Goal: Information Seeking & Learning: Learn about a topic

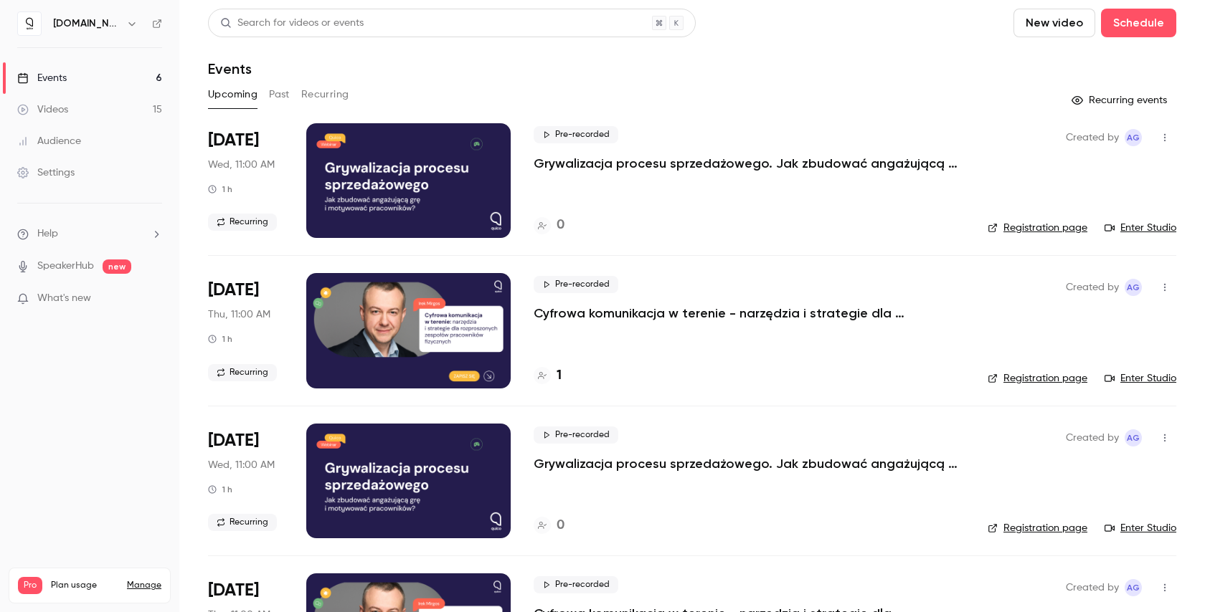
click at [612, 240] on li "[DATE] Wed, 11:00 AM 1 h Recurring Pre-recorded Grywalizacja procesu sprzedażow…" at bounding box center [692, 189] width 968 height 132
click at [569, 160] on p "Grywalizacja procesu sprzedażowego. Jak zbudować angażującą grę i motywować pra…" at bounding box center [749, 163] width 430 height 17
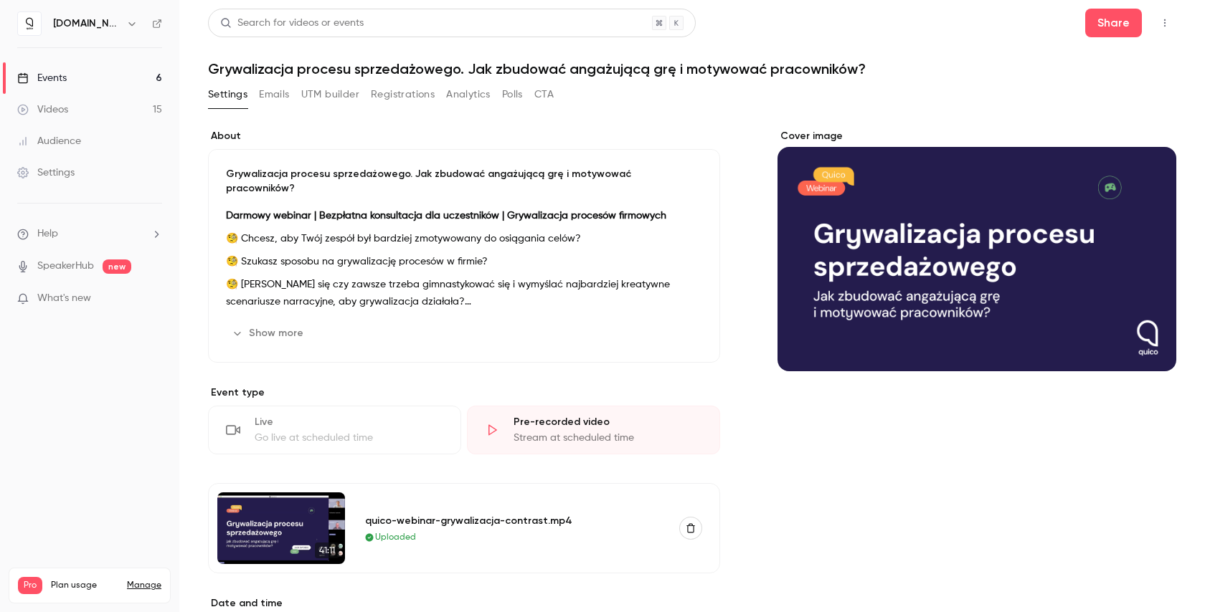
click at [71, 80] on link "Events 6" at bounding box center [89, 78] width 179 height 32
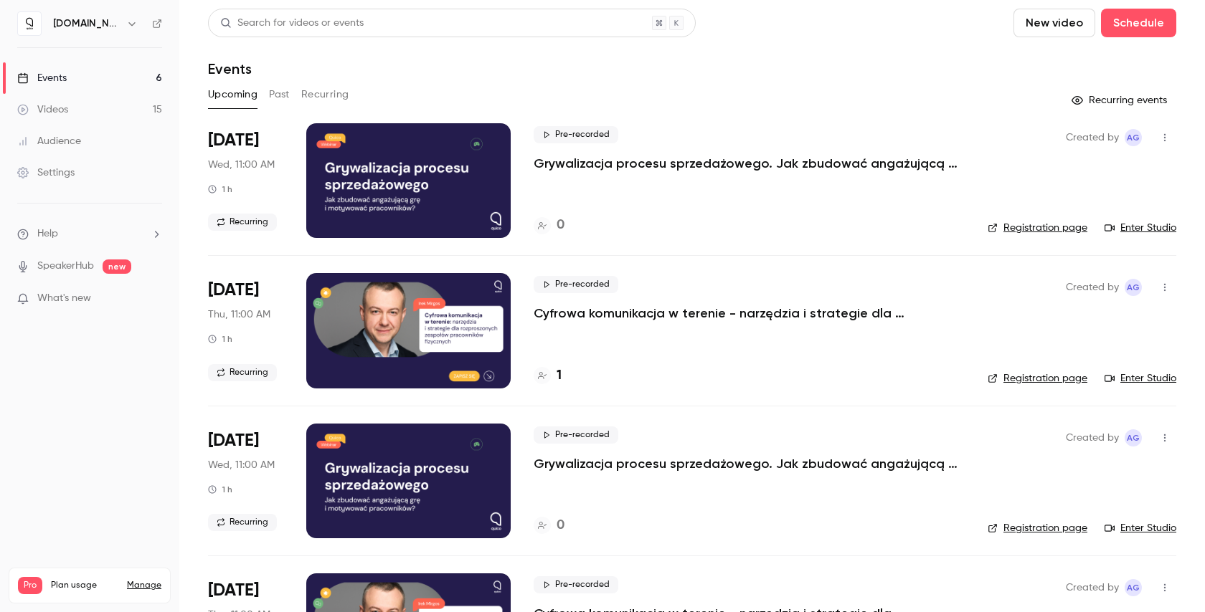
click at [739, 360] on div "Pre-recorded Cyfrowa komunikacja w terenie - narzędzia i strategie dla rozprosz…" at bounding box center [749, 330] width 431 height 115
click at [704, 312] on p "Cyfrowa komunikacja w terenie - narzędzia i strategie dla rozproszonych zespołó…" at bounding box center [749, 313] width 430 height 17
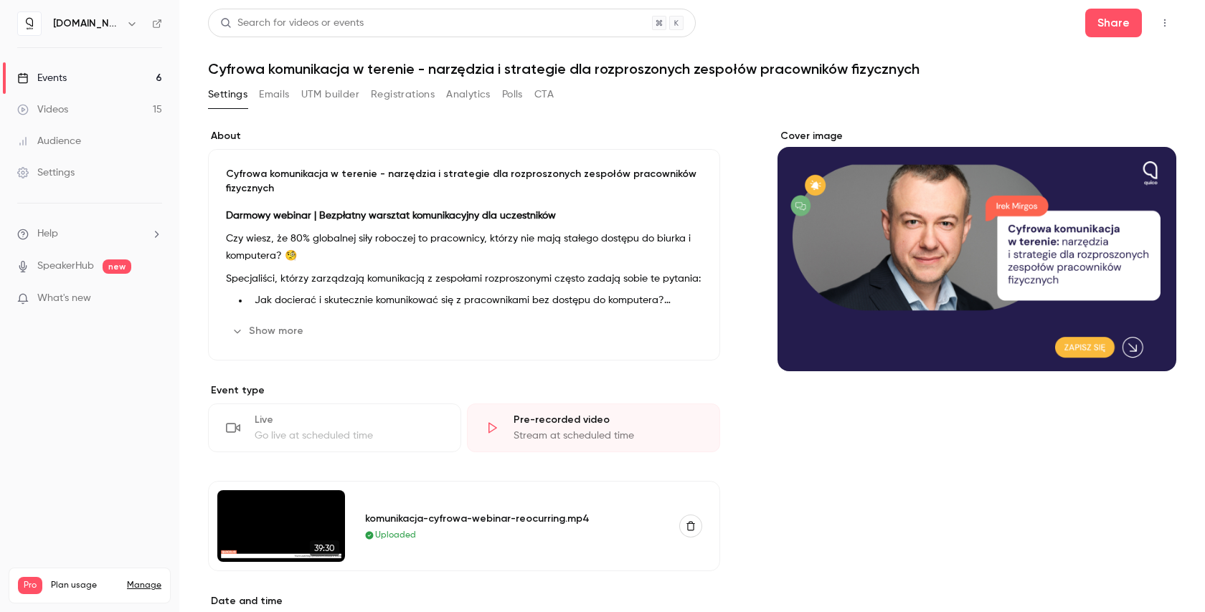
click at [225, 98] on button "Settings" at bounding box center [227, 94] width 39 height 23
click at [77, 77] on link "Events 6" at bounding box center [89, 78] width 179 height 32
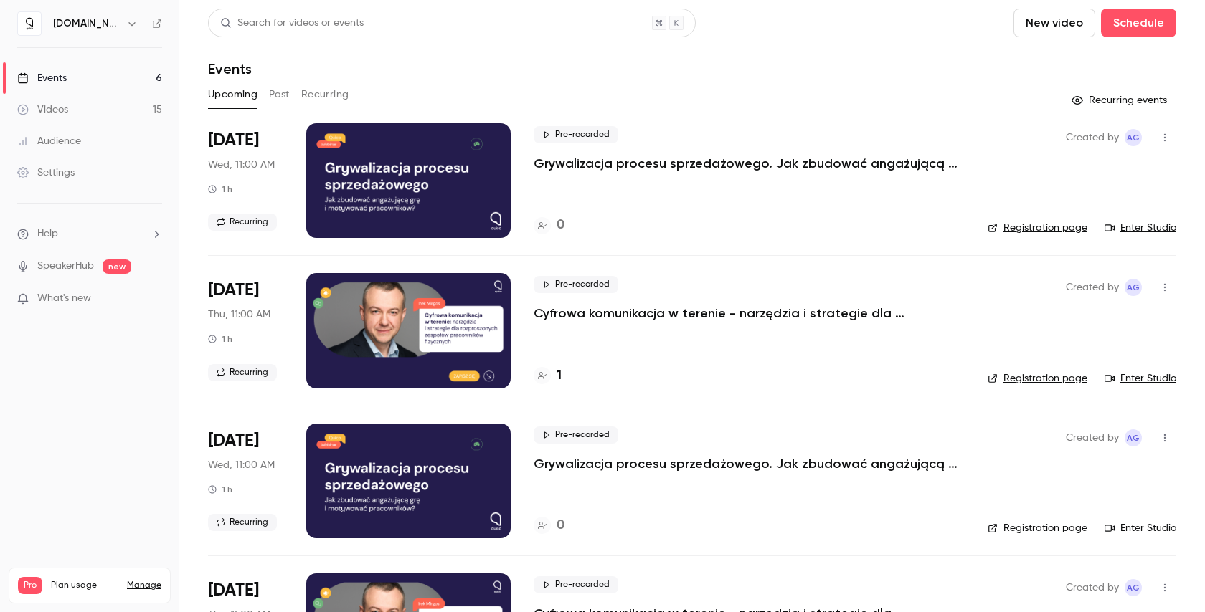
click at [654, 318] on p "Cyfrowa komunikacja w terenie - narzędzia i strategie dla rozproszonych zespołó…" at bounding box center [749, 313] width 430 height 17
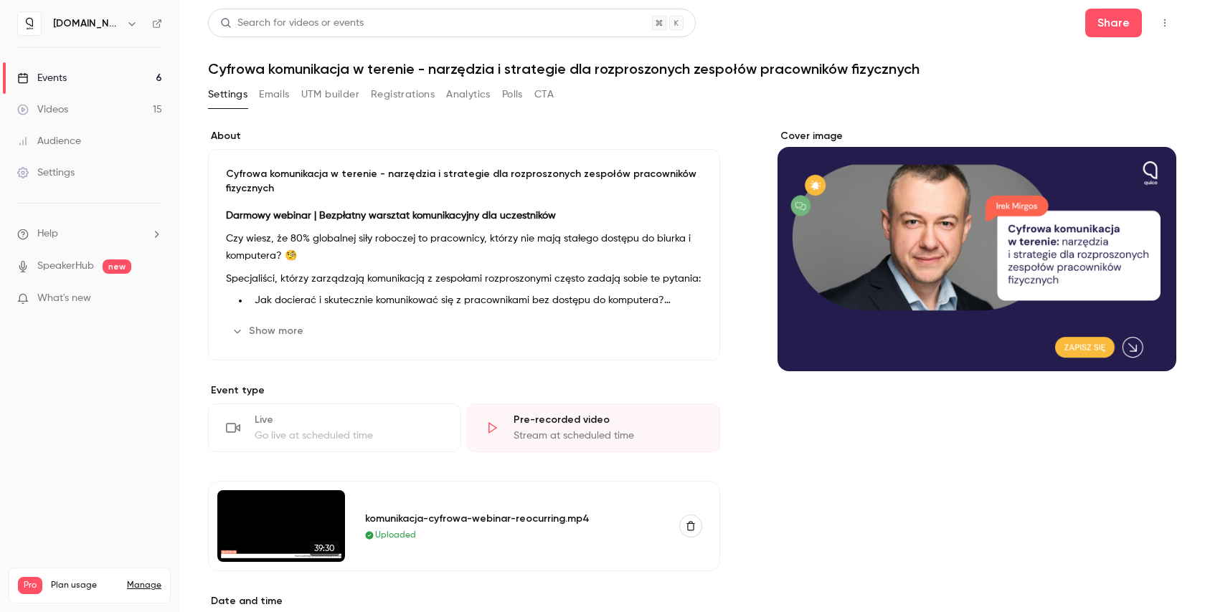
click at [420, 98] on button "Registrations" at bounding box center [403, 94] width 64 height 23
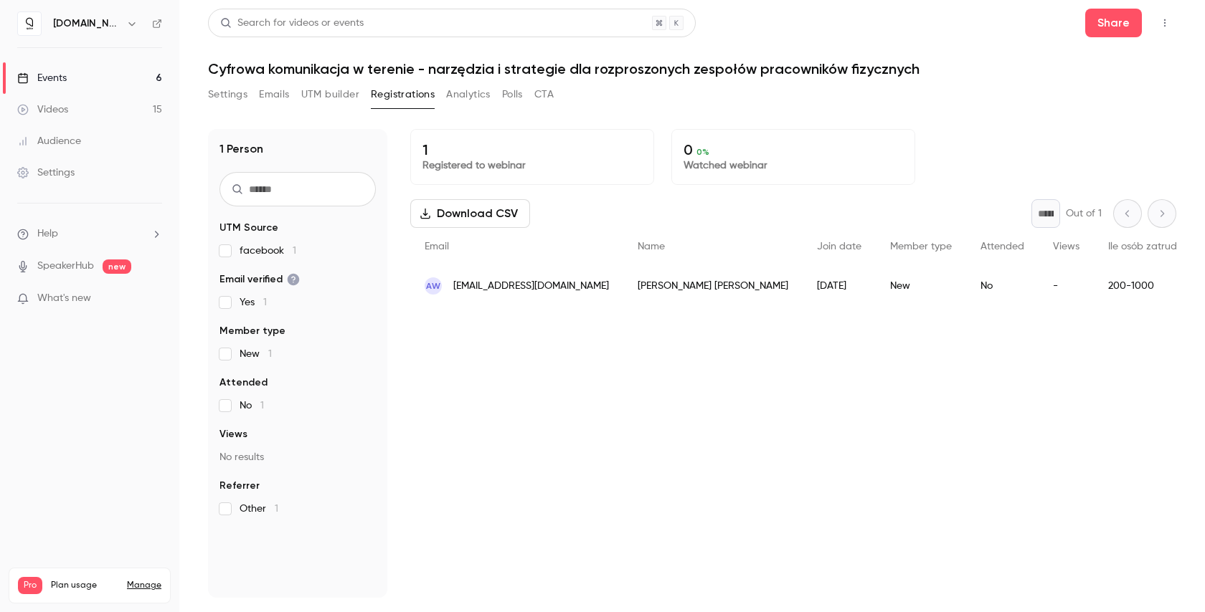
click at [300, 195] on input "text" at bounding box center [297, 189] width 156 height 34
click at [235, 105] on button "Settings" at bounding box center [227, 94] width 39 height 23
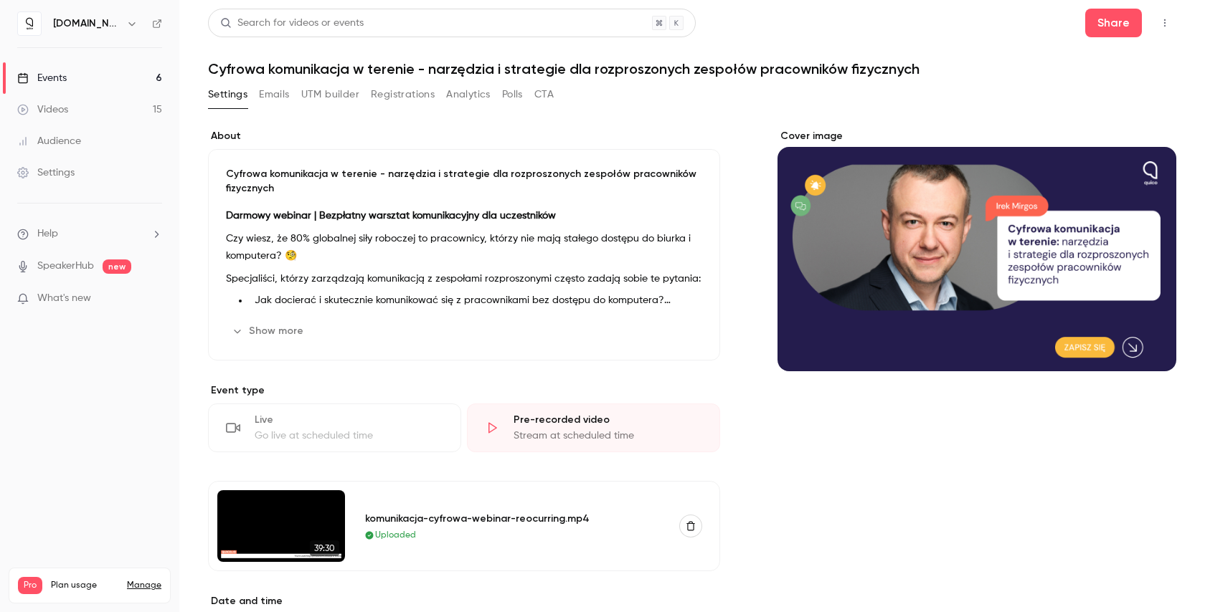
click at [372, 251] on p "Czy wiesz, że 80% globalnej siły roboczej to pracownicy, którzy nie mają stałeg…" at bounding box center [464, 247] width 476 height 34
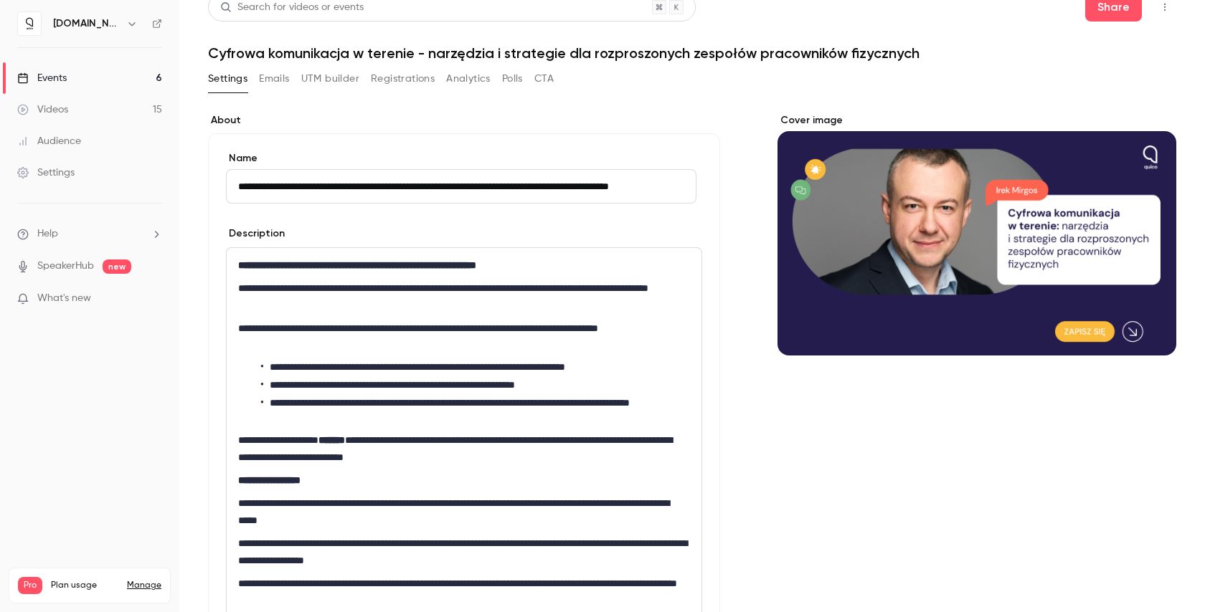
scroll to position [4, 0]
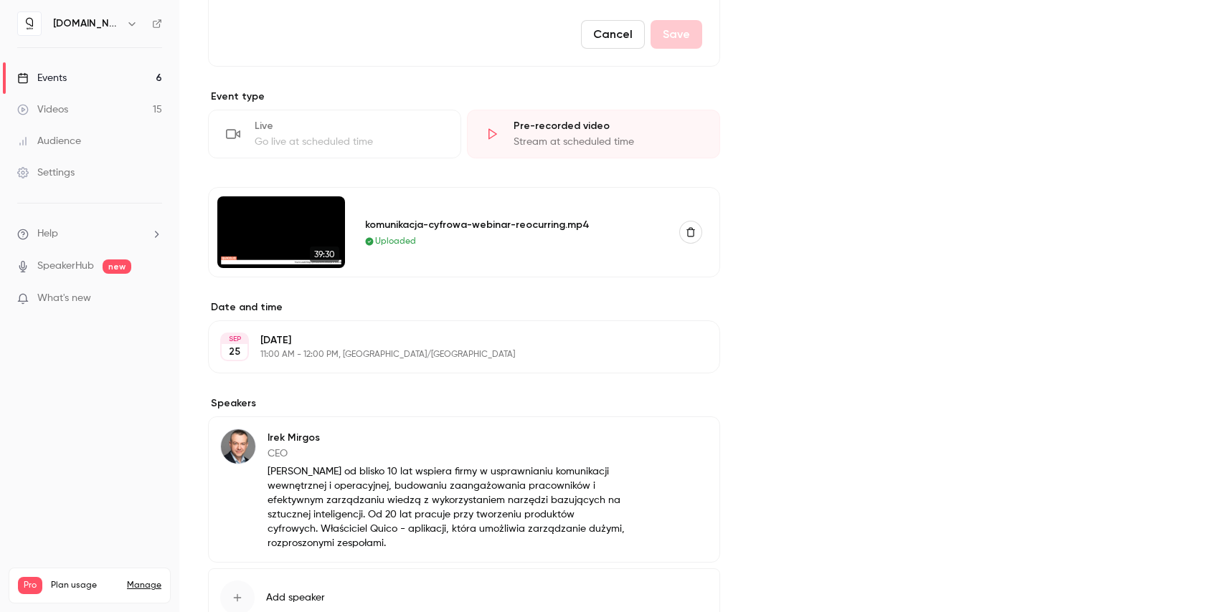
scroll to position [816, 0]
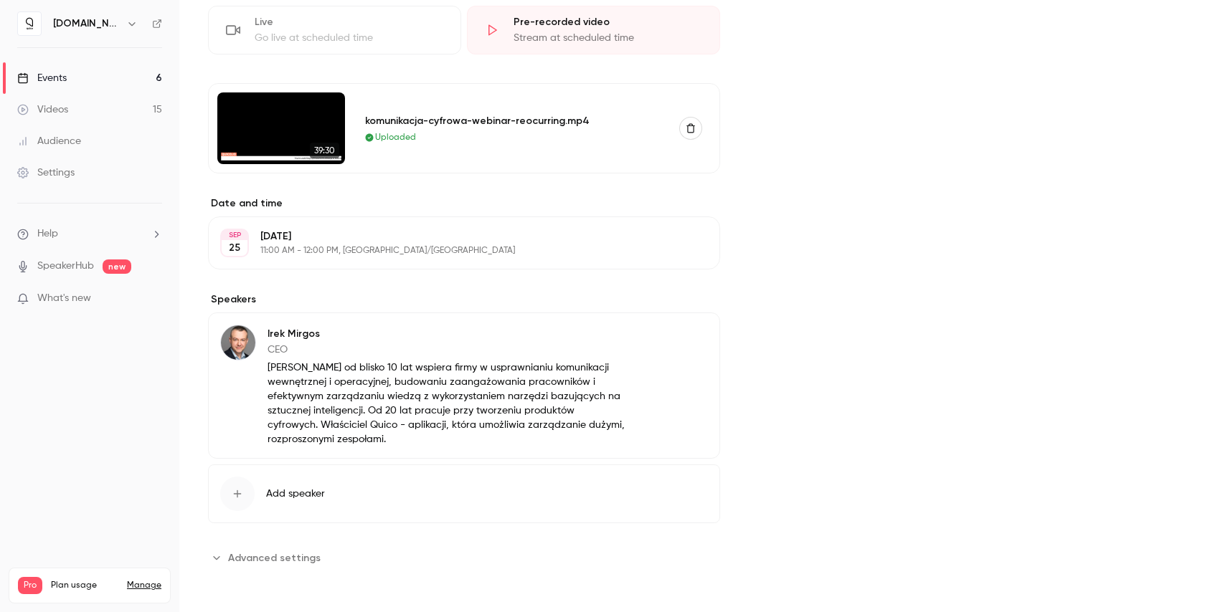
click at [100, 89] on link "Events 6" at bounding box center [89, 78] width 179 height 32
